Goal: Find specific page/section: Find specific page/section

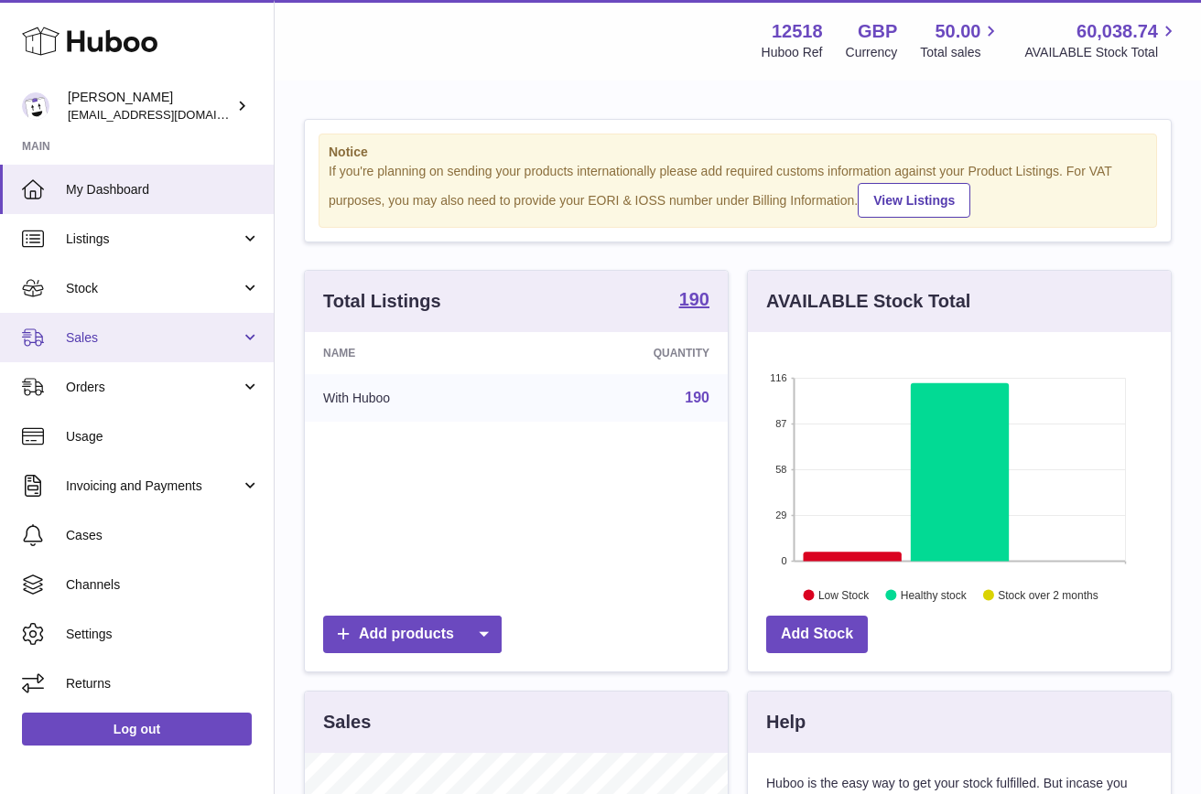
scroll to position [286, 423]
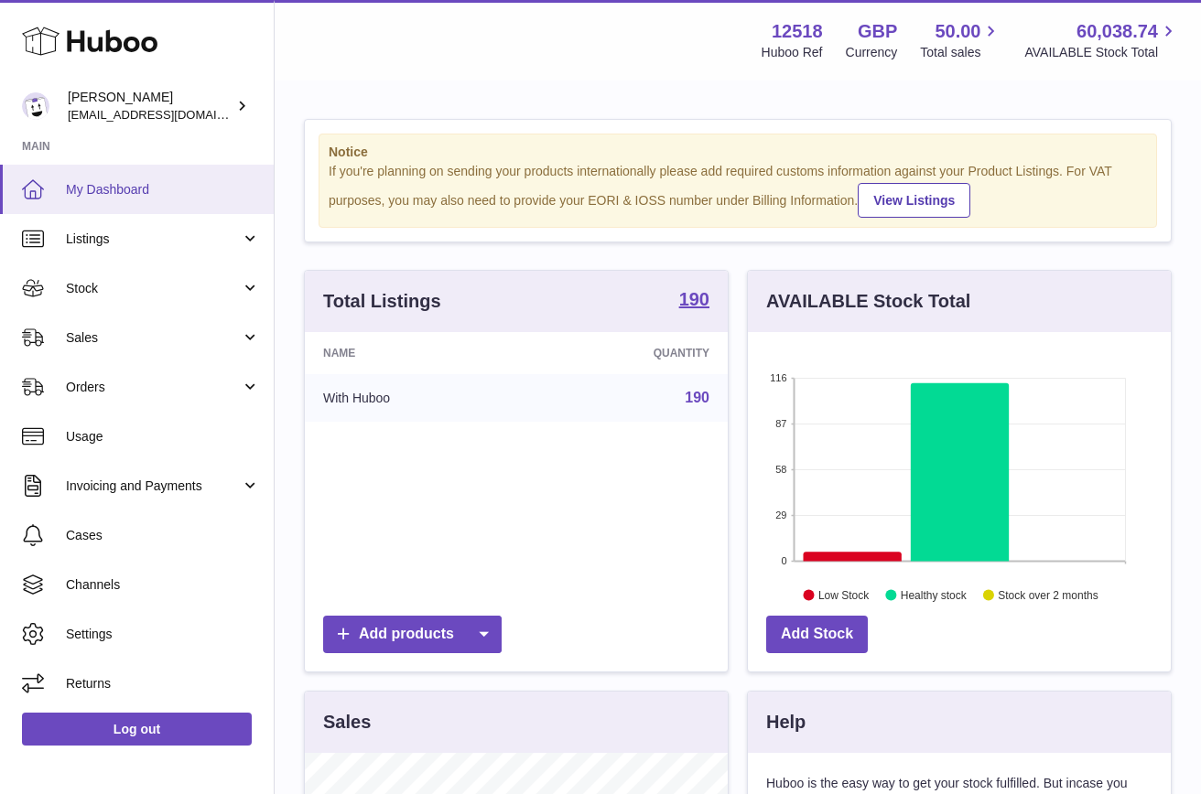
click at [116, 189] on span "My Dashboard" at bounding box center [163, 189] width 194 height 17
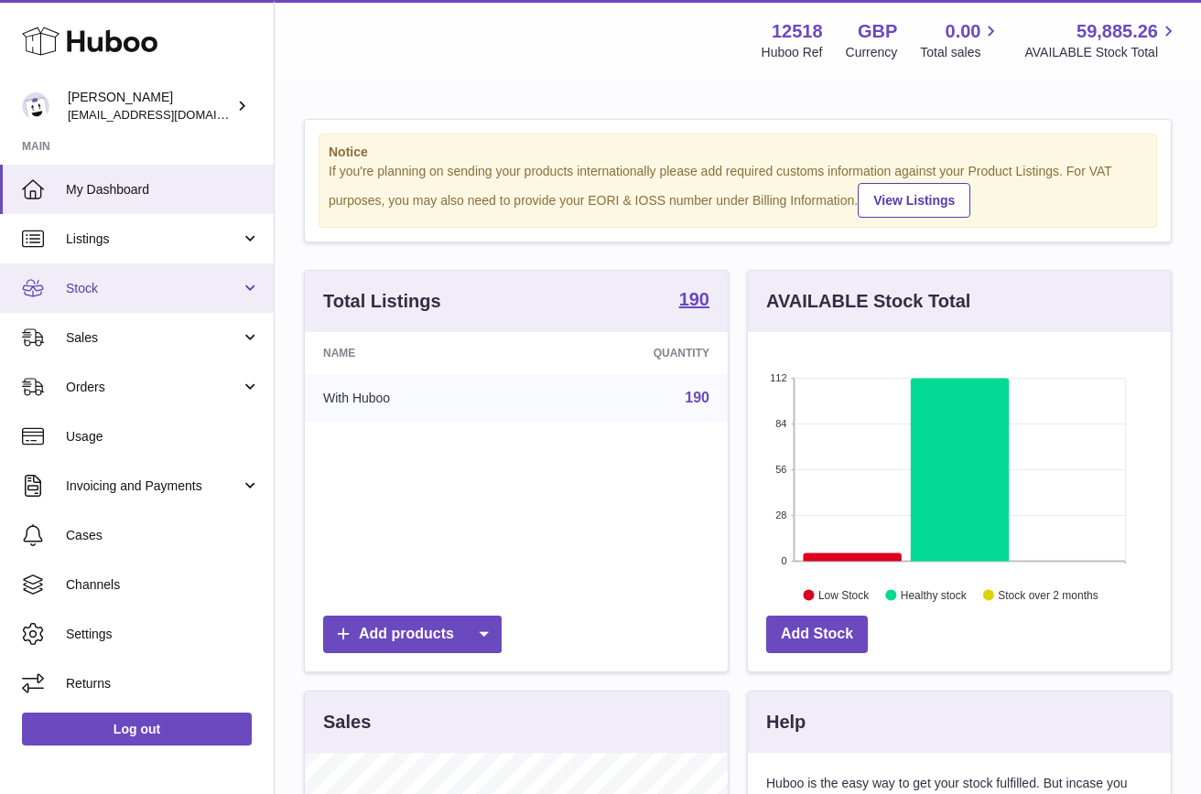
click at [98, 300] on link "Stock" at bounding box center [137, 288] width 274 height 49
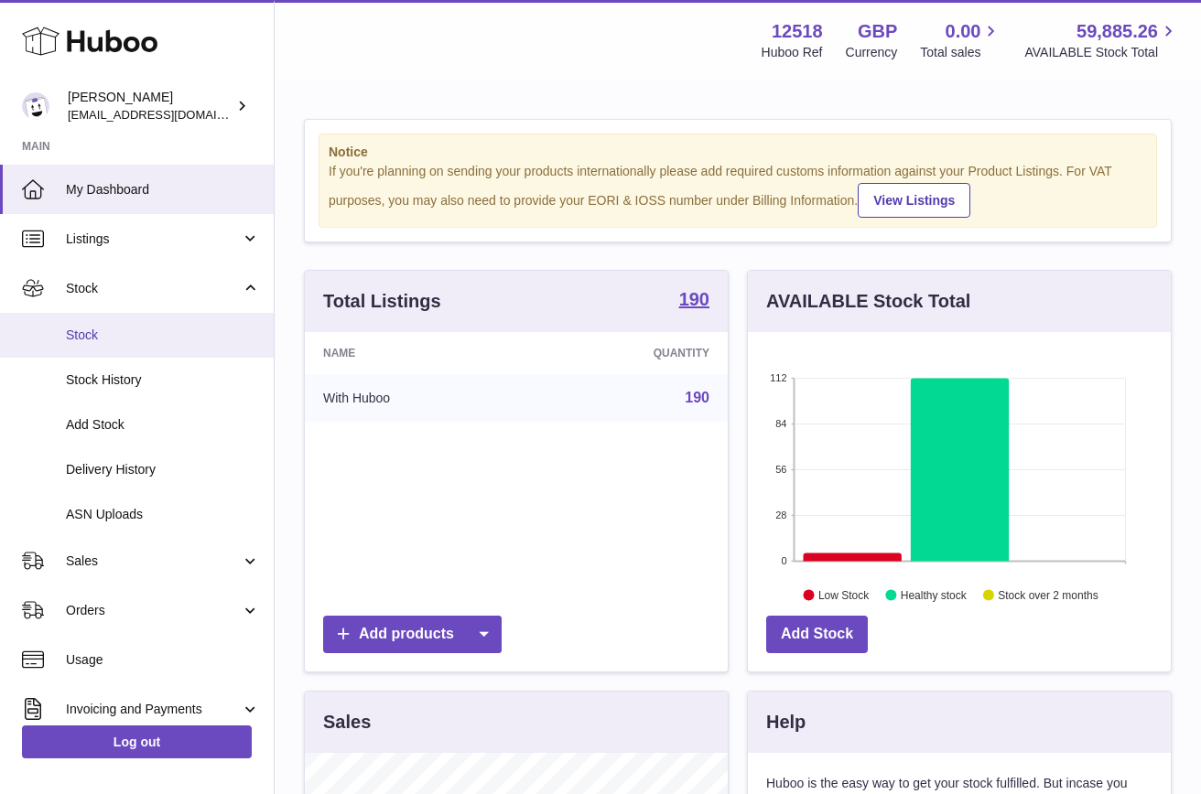
click at [92, 325] on link "Stock" at bounding box center [137, 335] width 274 height 45
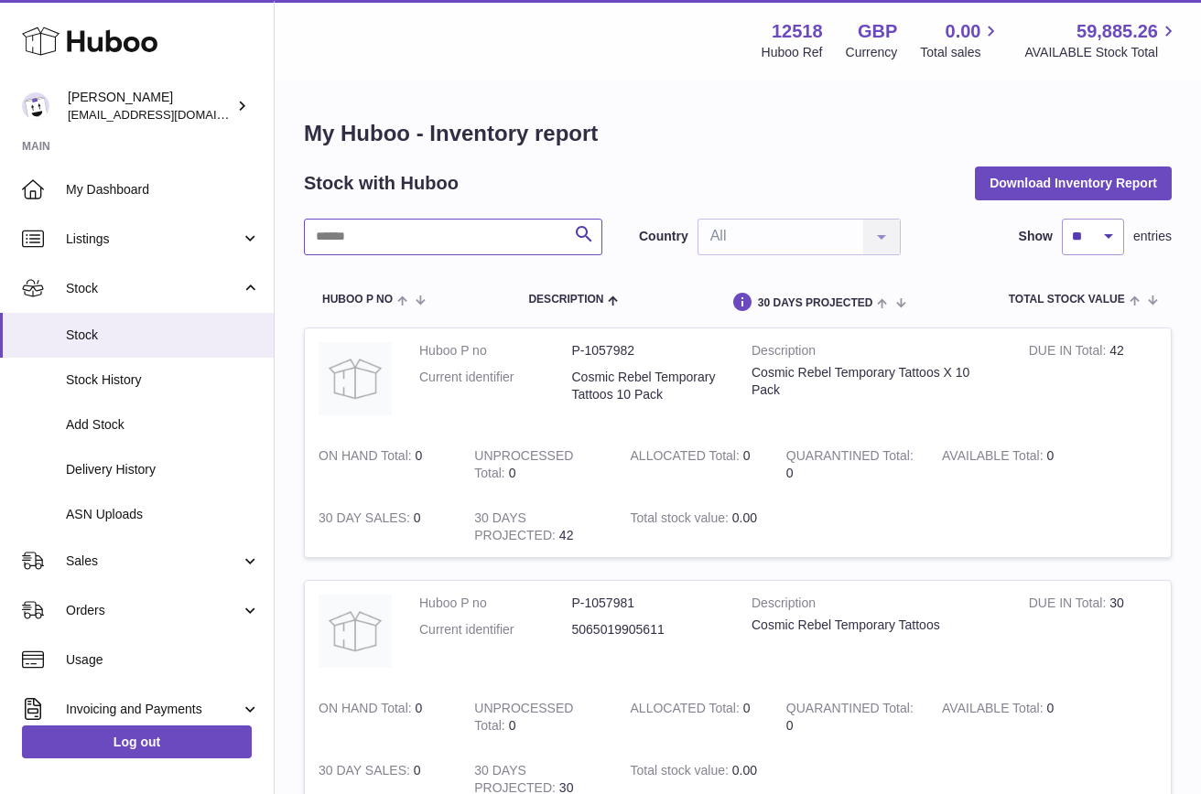
click at [453, 241] on input "text" at bounding box center [453, 237] width 298 height 37
type input "******"
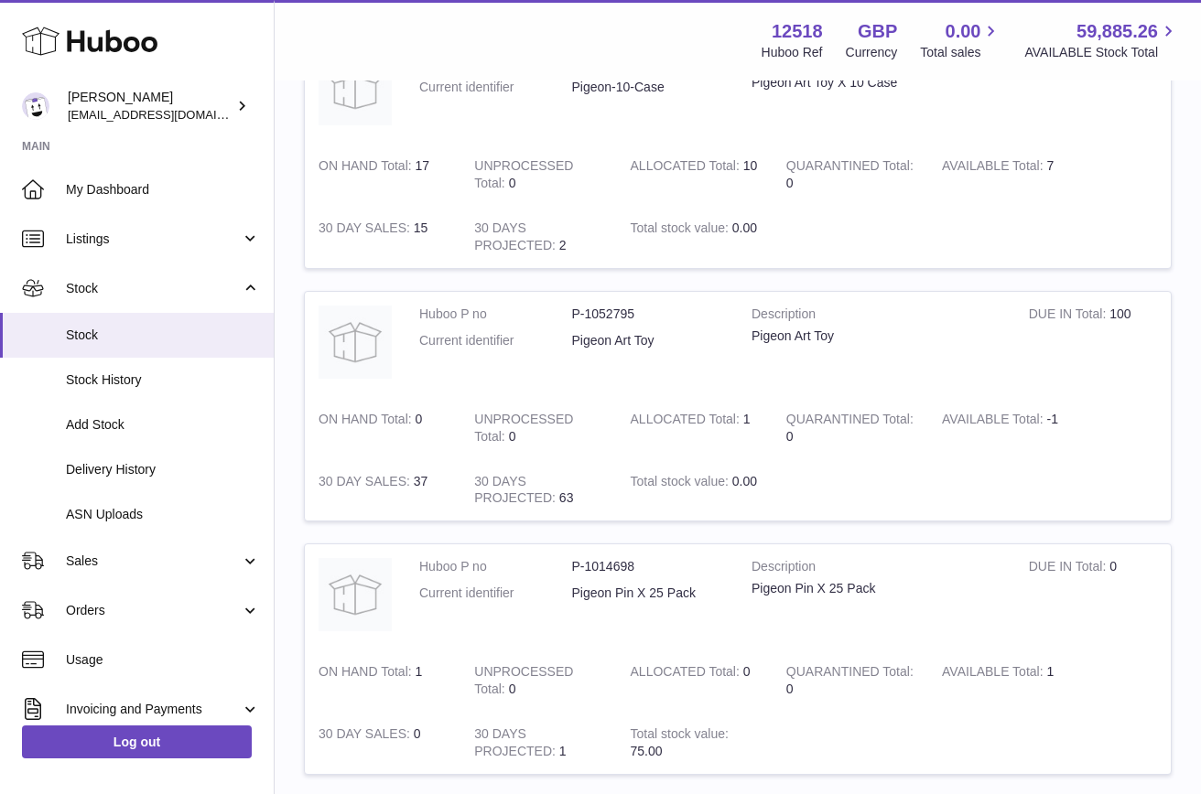
scroll to position [566, 0]
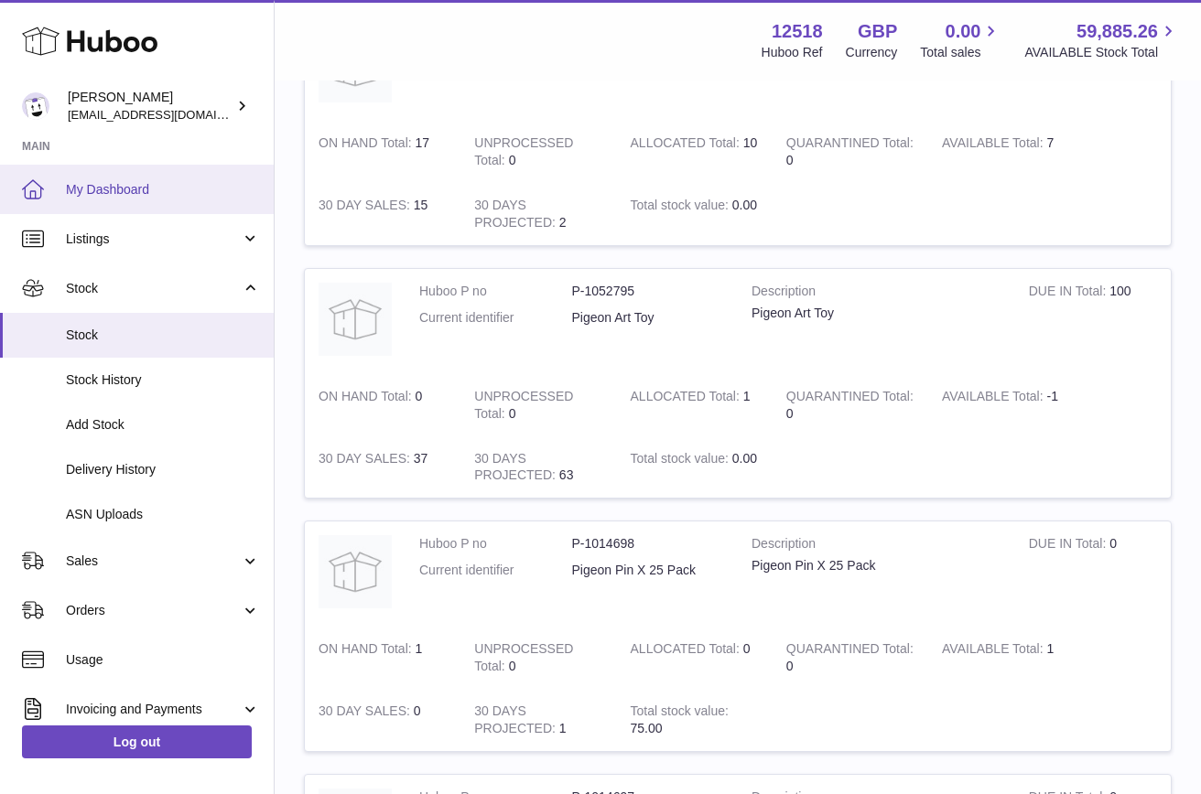
click at [174, 190] on span "My Dashboard" at bounding box center [163, 189] width 194 height 17
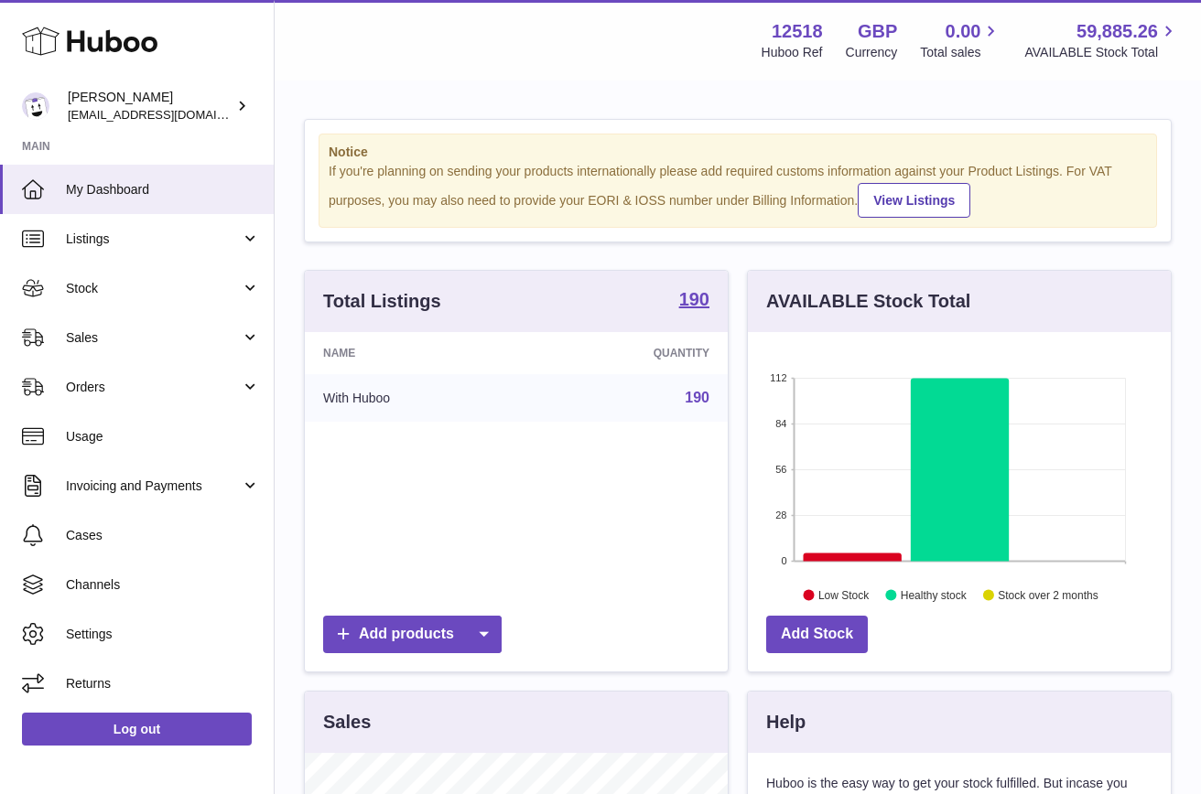
scroll to position [286, 423]
click at [84, 340] on span "Sales" at bounding box center [153, 337] width 175 height 17
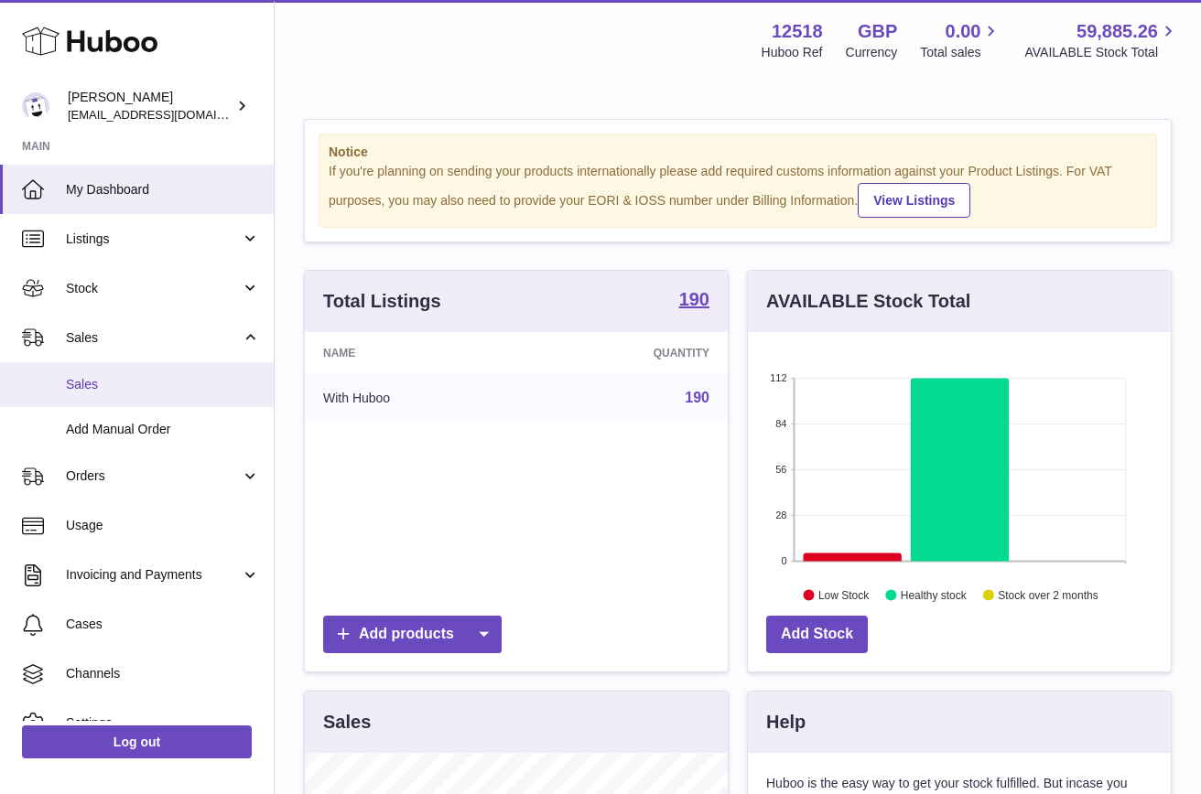
click at [84, 376] on span "Sales" at bounding box center [163, 384] width 194 height 17
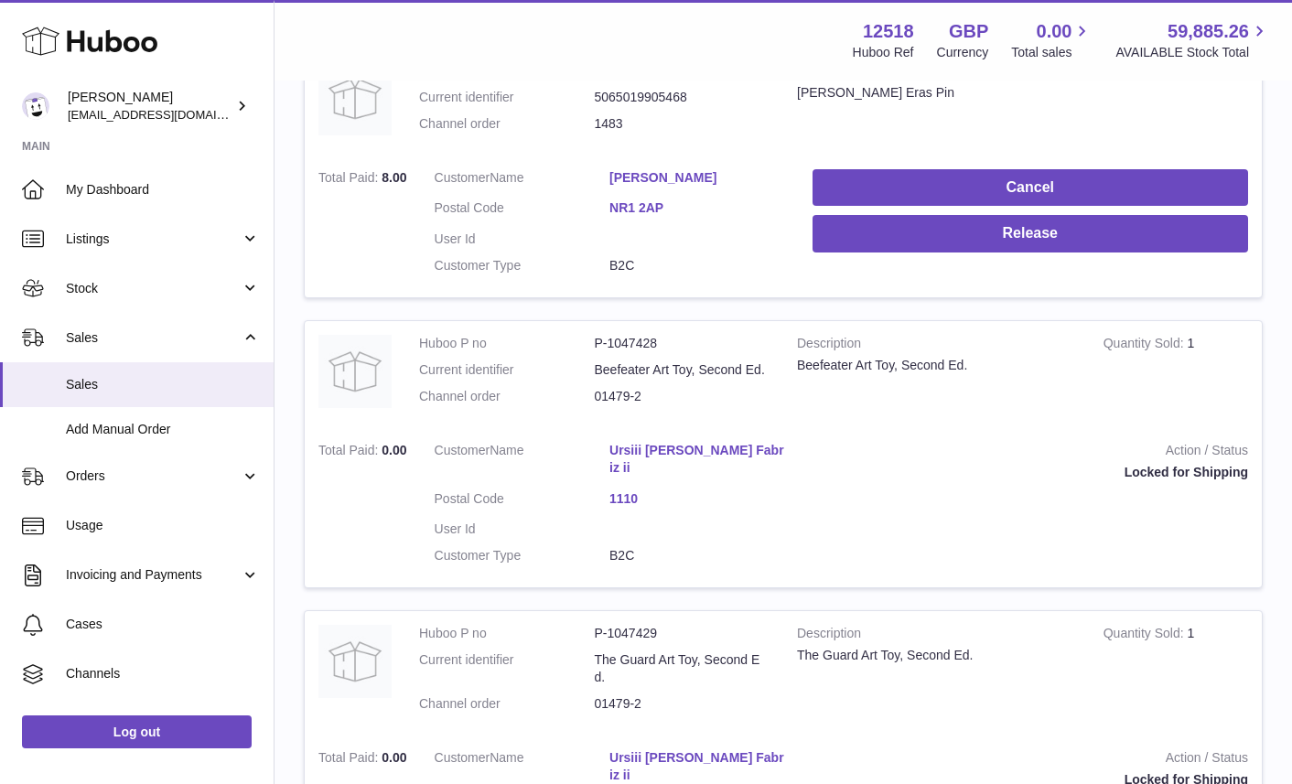
scroll to position [1766, 0]
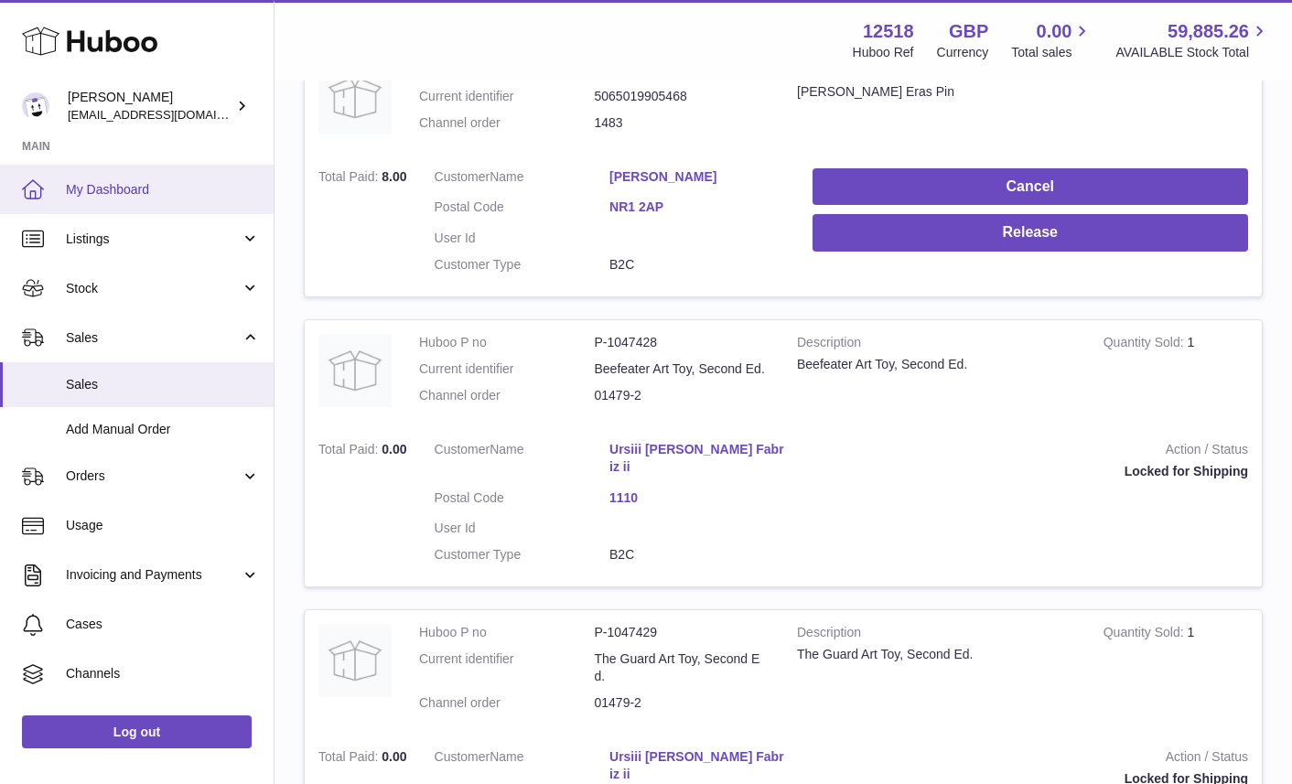
click at [172, 198] on link "My Dashboard" at bounding box center [137, 189] width 274 height 49
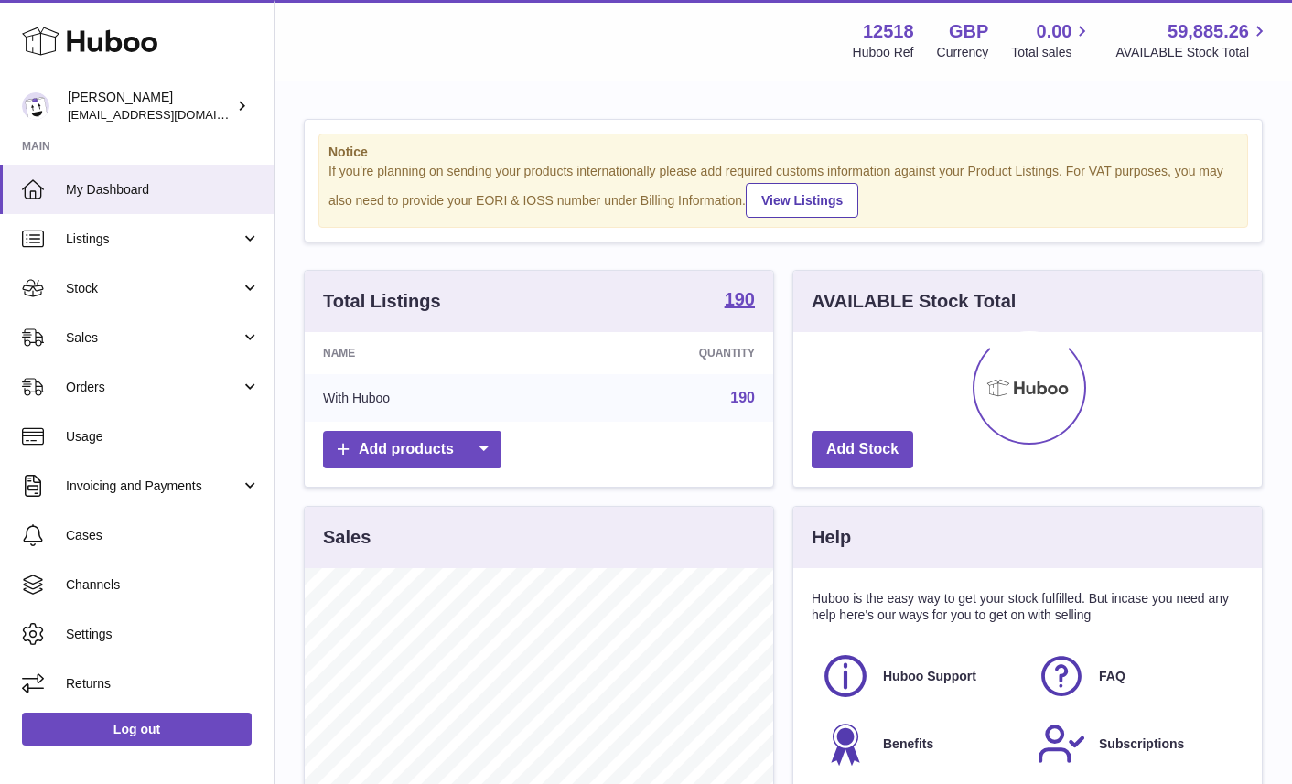
scroll to position [286, 469]
